Goal: Task Accomplishment & Management: Manage account settings

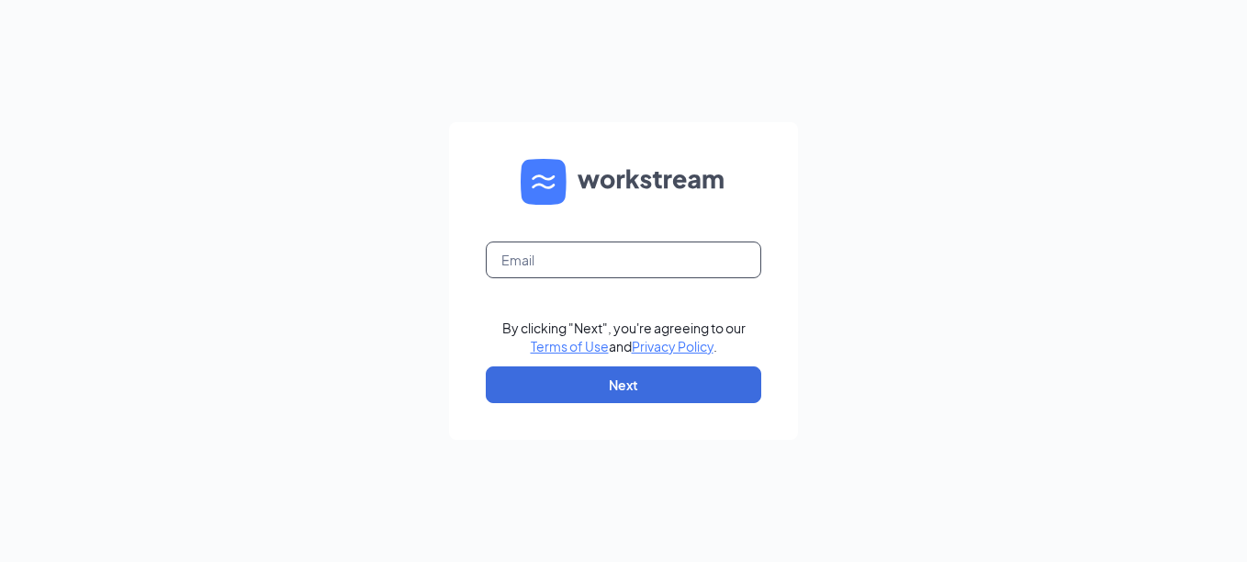
click at [555, 265] on input "text" at bounding box center [623, 259] width 275 height 37
type input "shandoamariee@gmail.com"
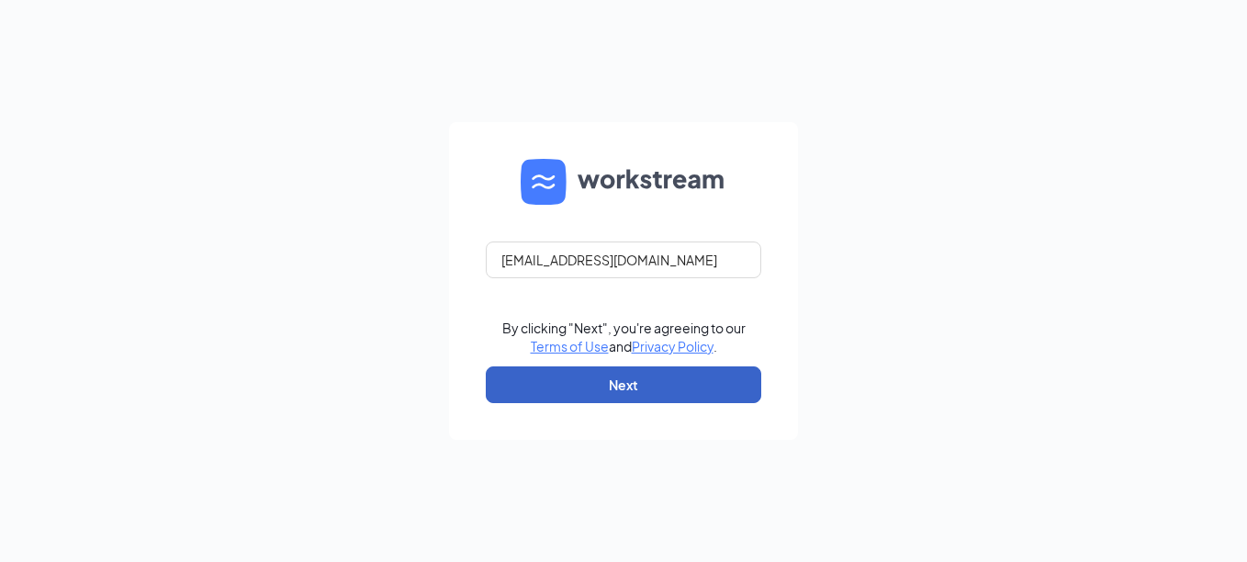
click at [737, 395] on button "Next" at bounding box center [623, 384] width 275 height 37
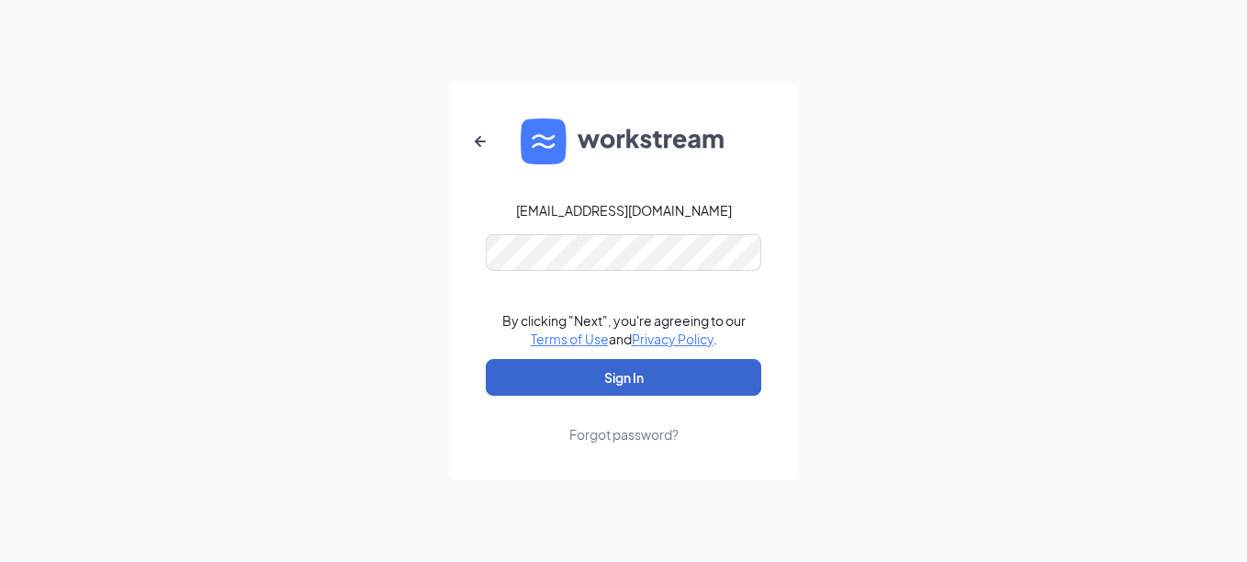
click at [654, 379] on button "Sign In" at bounding box center [623, 377] width 275 height 37
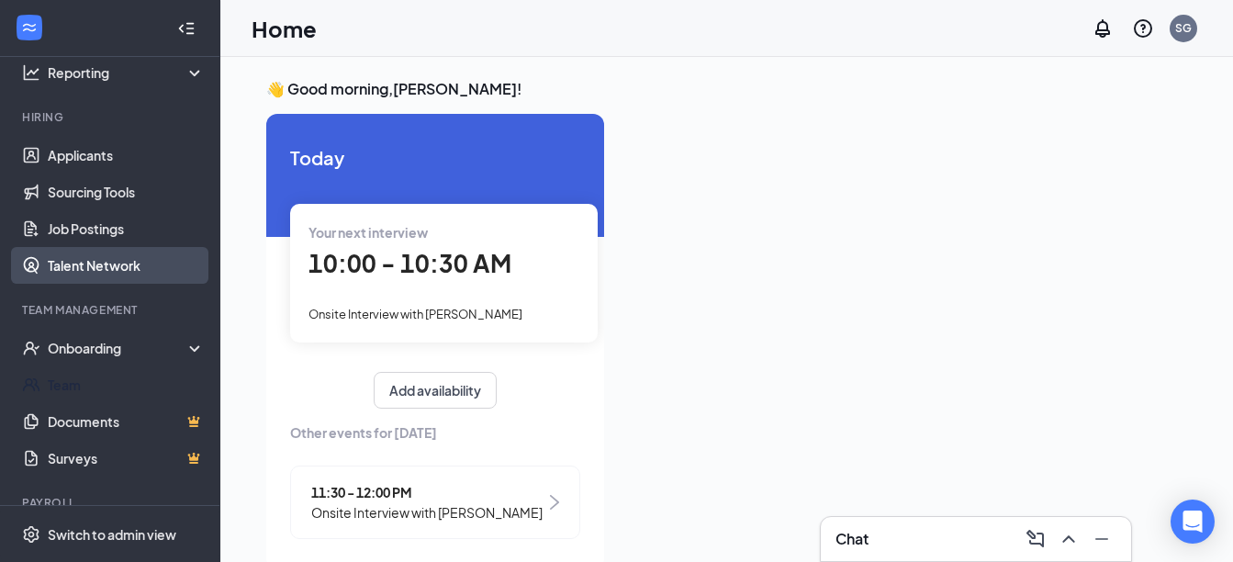
scroll to position [132, 0]
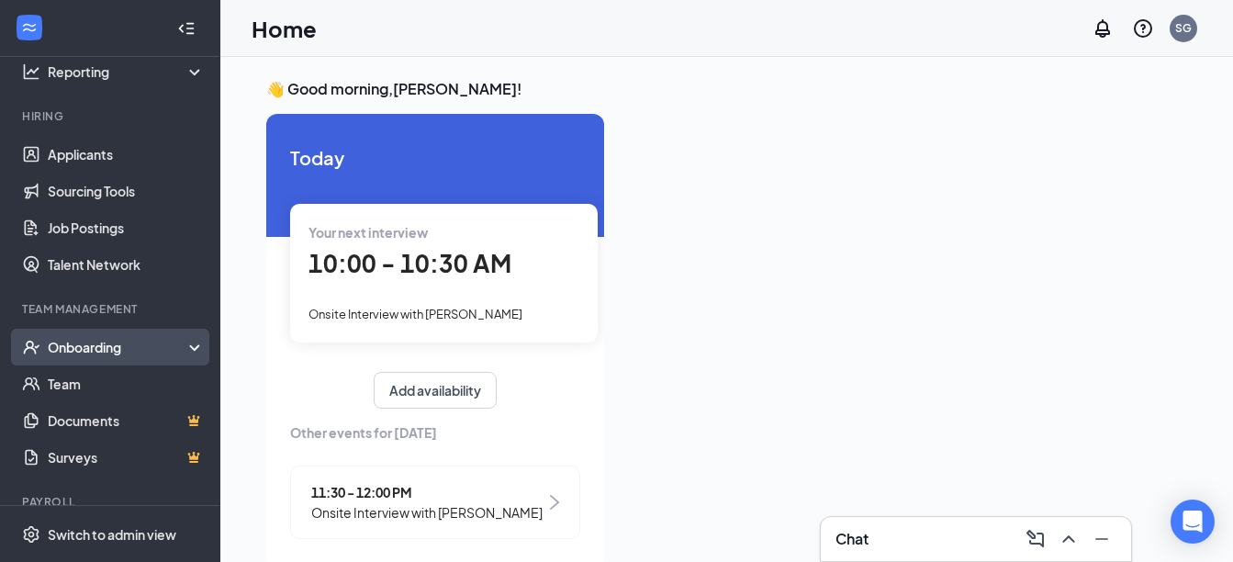
click at [152, 349] on div "Onboarding" at bounding box center [118, 347] width 141 height 18
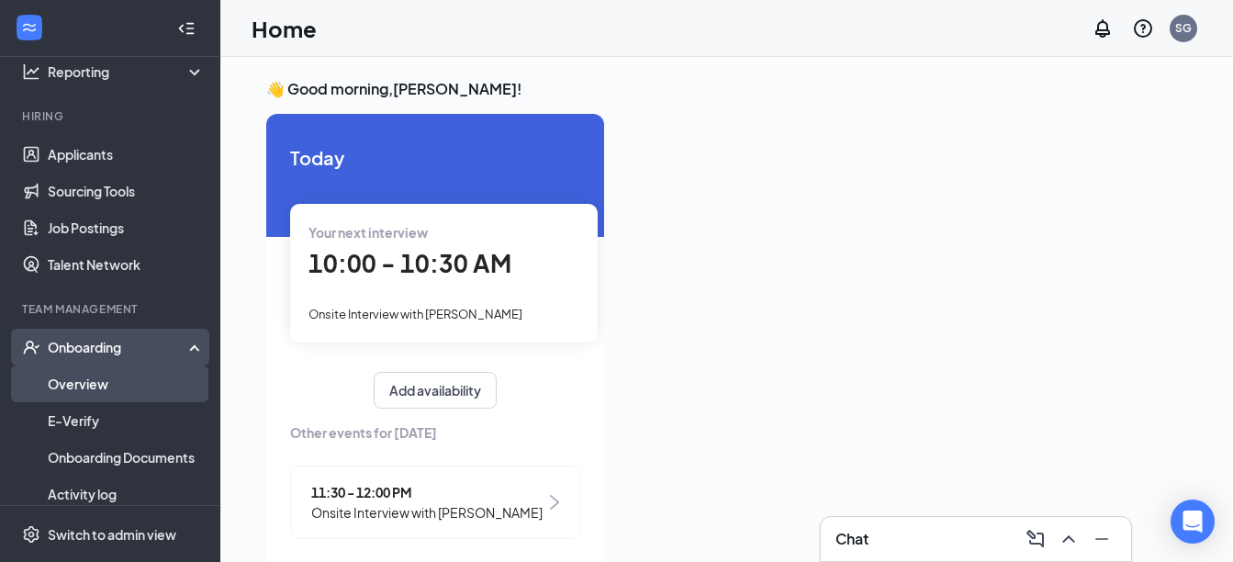
click at [137, 388] on link "Overview" at bounding box center [126, 383] width 157 height 37
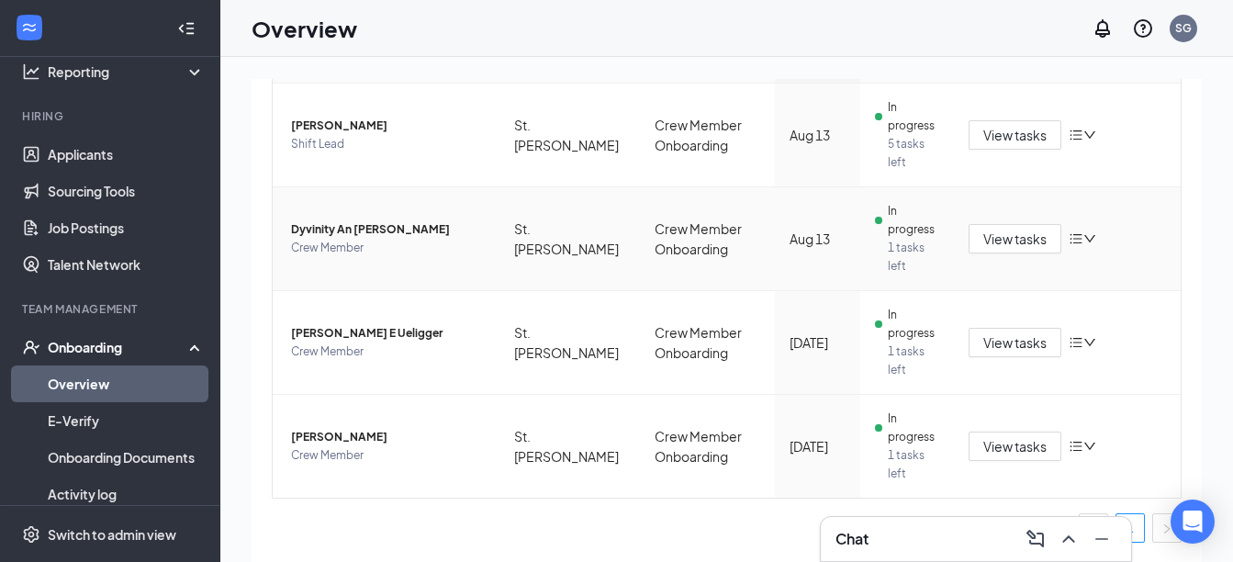
scroll to position [246, 0]
